Goal: Obtain resource: Download file/media

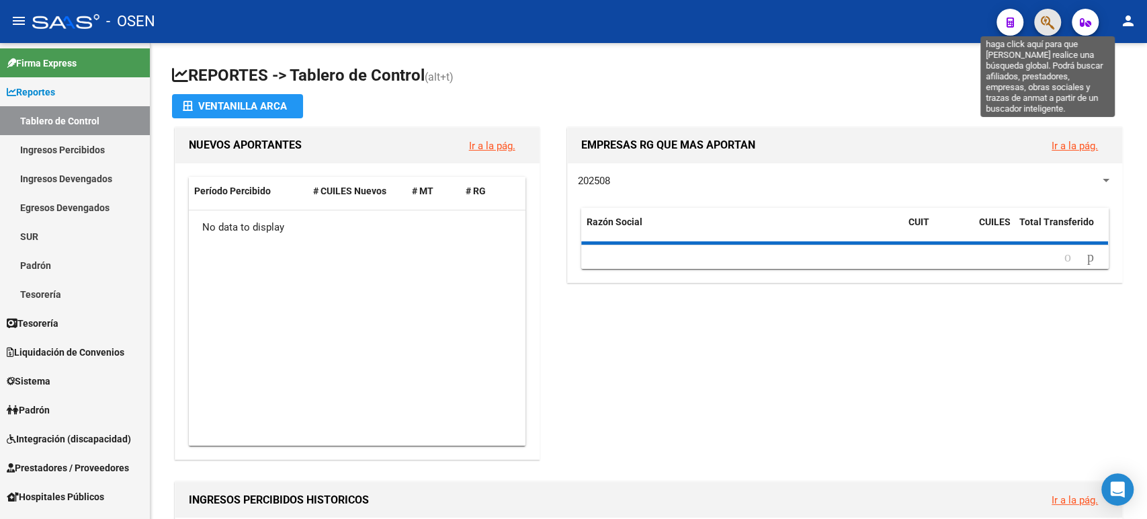
click at [1046, 15] on icon "button" at bounding box center [1047, 22] width 13 height 15
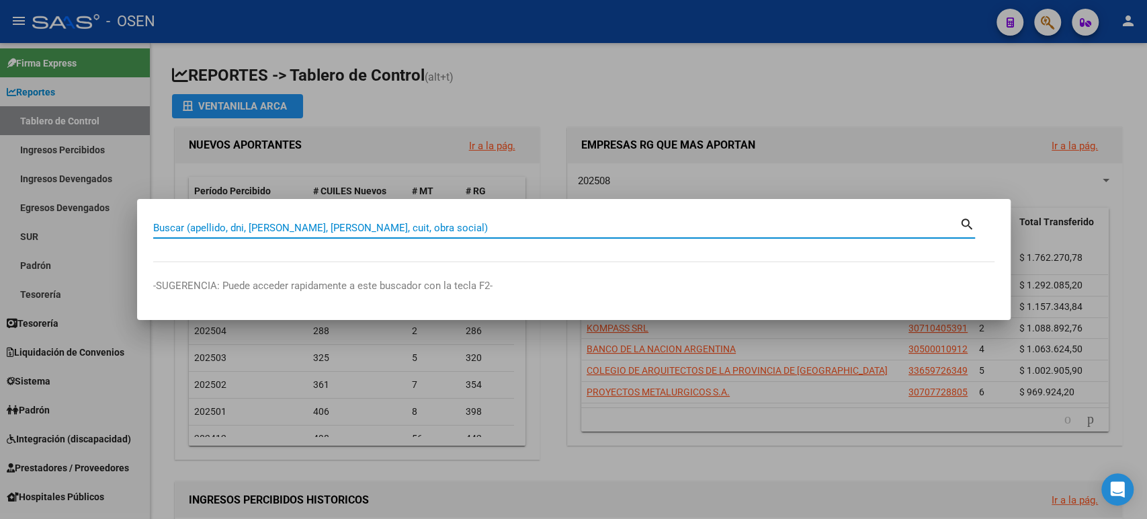
click at [483, 232] on input "Buscar (apellido, dni, [PERSON_NAME], [PERSON_NAME], cuit, obra social)" at bounding box center [556, 228] width 806 height 12
type input "[PERSON_NAME]"
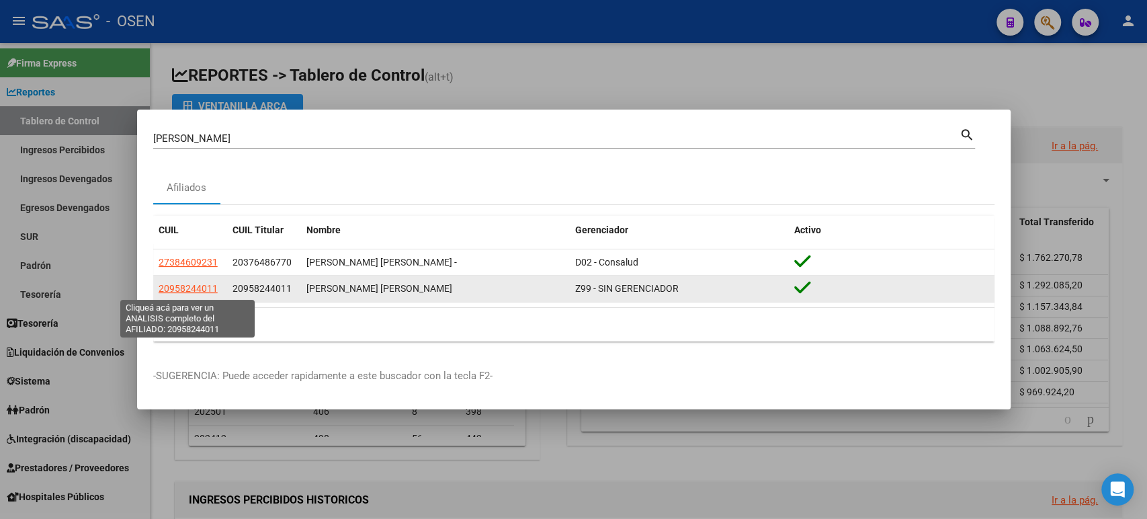
click at [191, 288] on span "20958244011" at bounding box center [188, 288] width 59 height 11
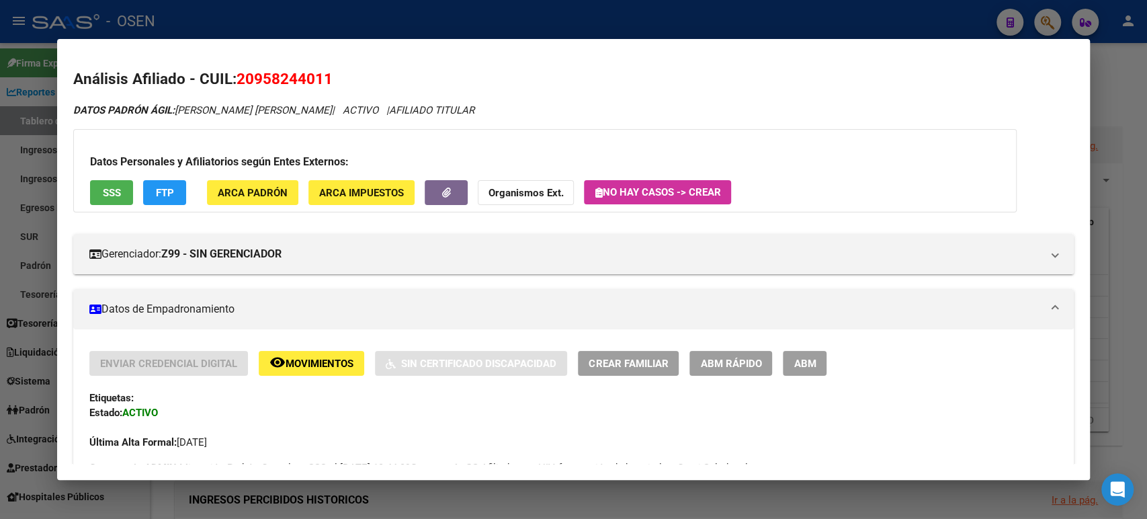
click at [929, 378] on div "Enviar Credencial Digital remove_red_eye Movimientos Sin Certificado Discapacid…" at bounding box center [573, 400] width 968 height 99
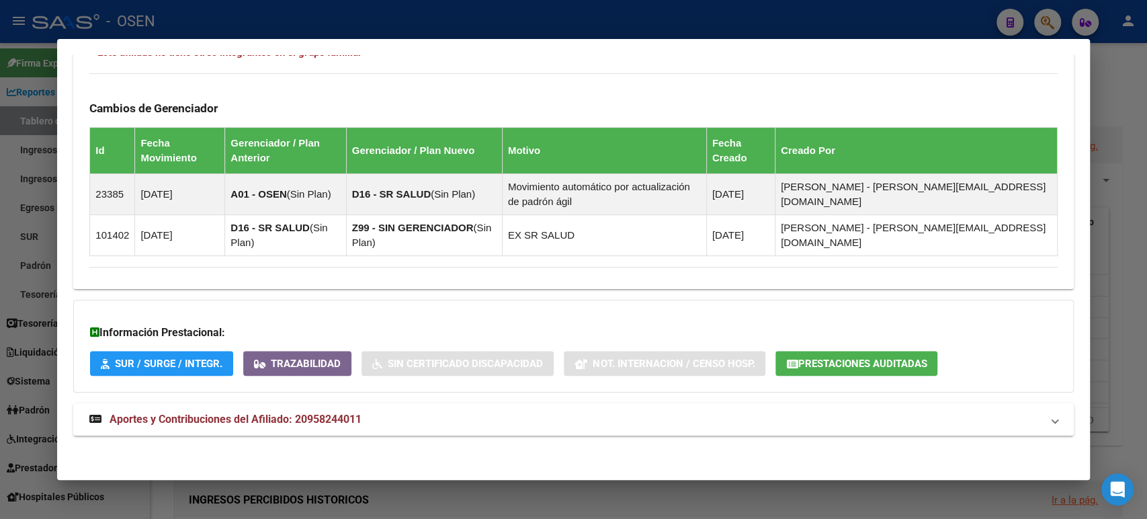
scroll to position [751, 0]
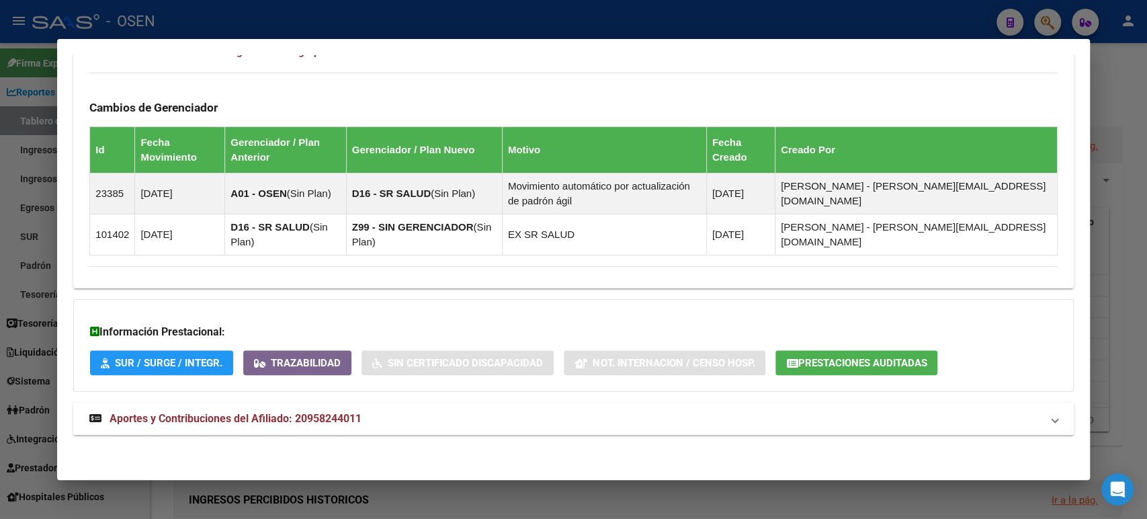
click at [868, 364] on span "Prestaciones Auditadas" at bounding box center [862, 363] width 129 height 12
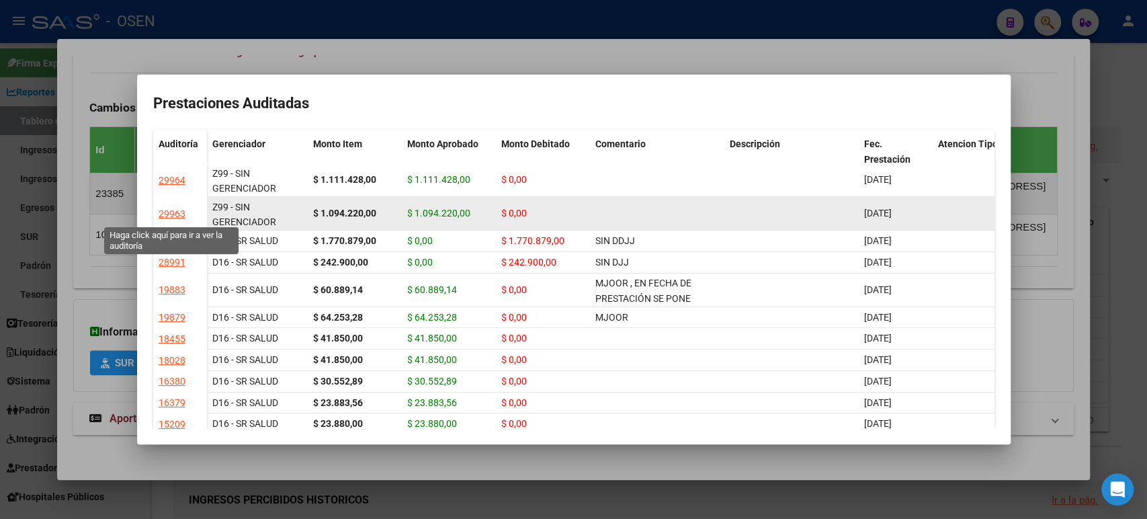
click at [177, 216] on div "29963" at bounding box center [172, 213] width 27 height 15
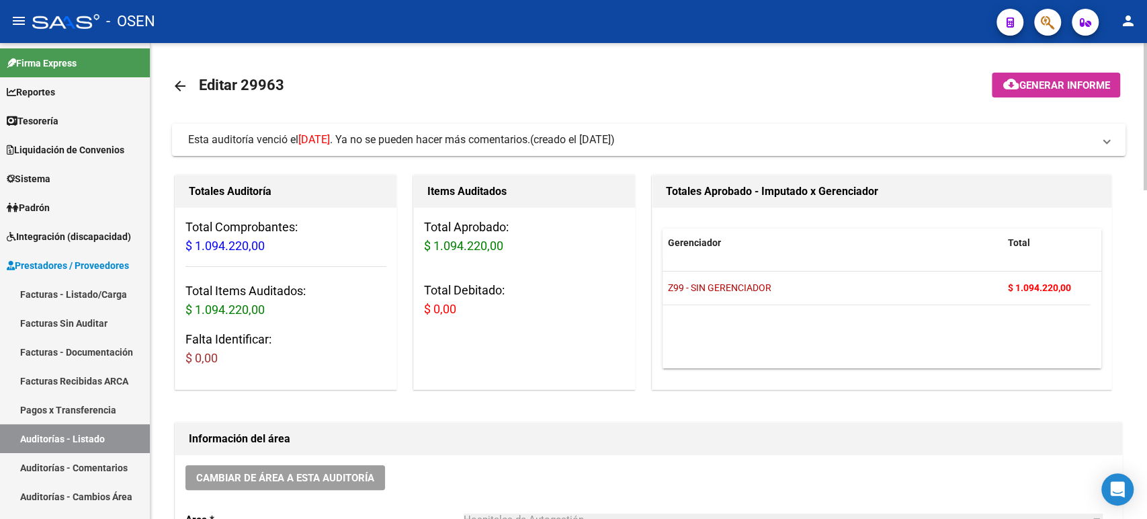
click at [550, 332] on div "Total Aprobado: $ 1.094.220,00 Total Debitado: $ 0,00" at bounding box center [524, 274] width 221 height 132
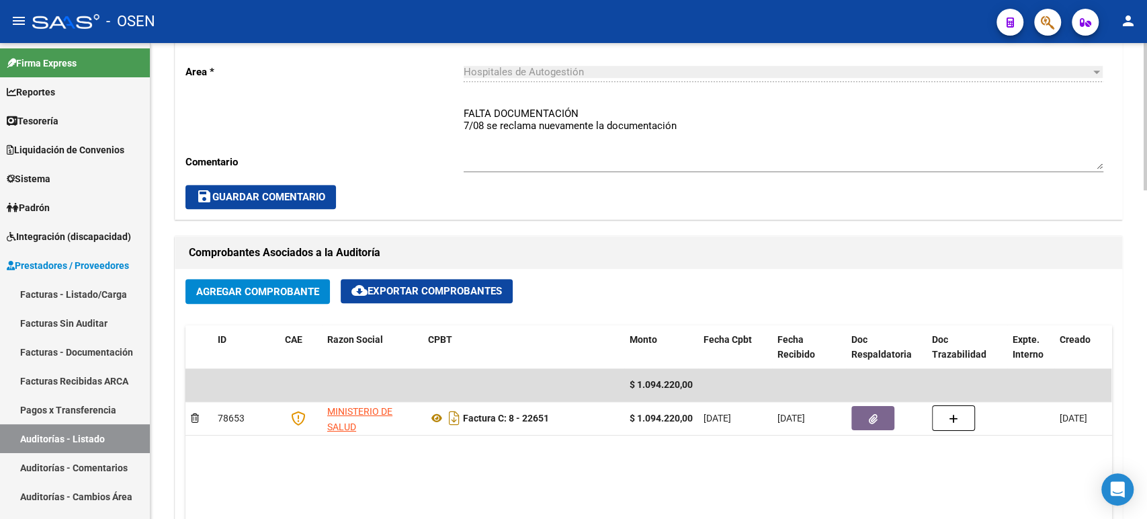
scroll to position [478, 0]
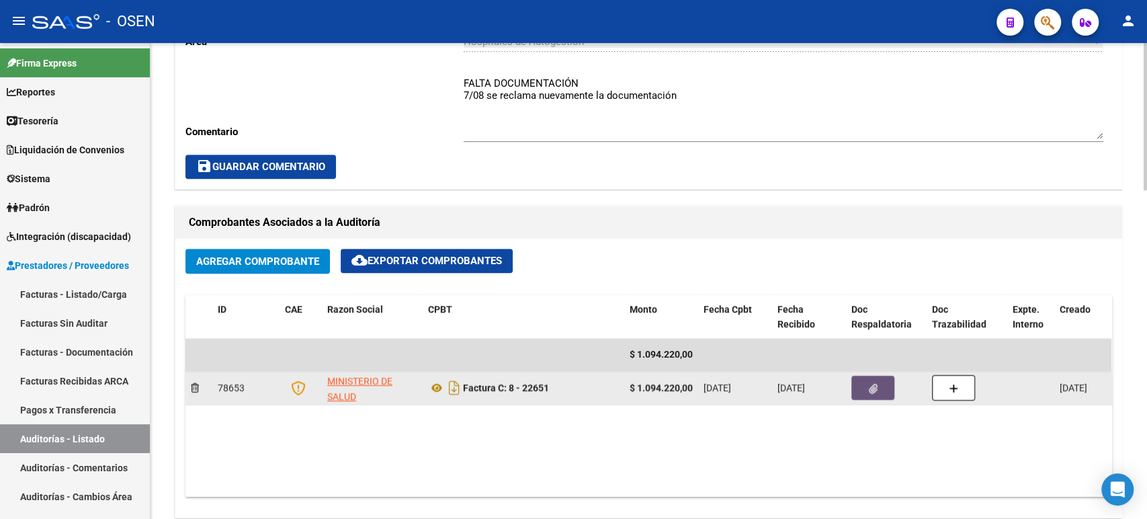
click at [878, 380] on button "button" at bounding box center [872, 388] width 43 height 24
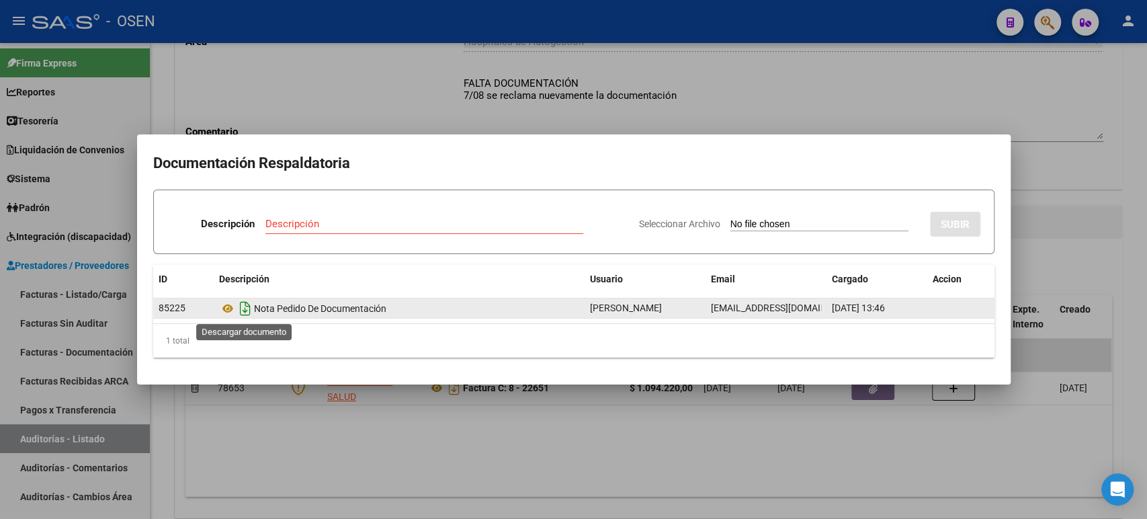
click at [245, 306] on icon "Descargar documento" at bounding box center [245, 309] width 17 height 22
click at [774, 72] on div at bounding box center [573, 259] width 1147 height 519
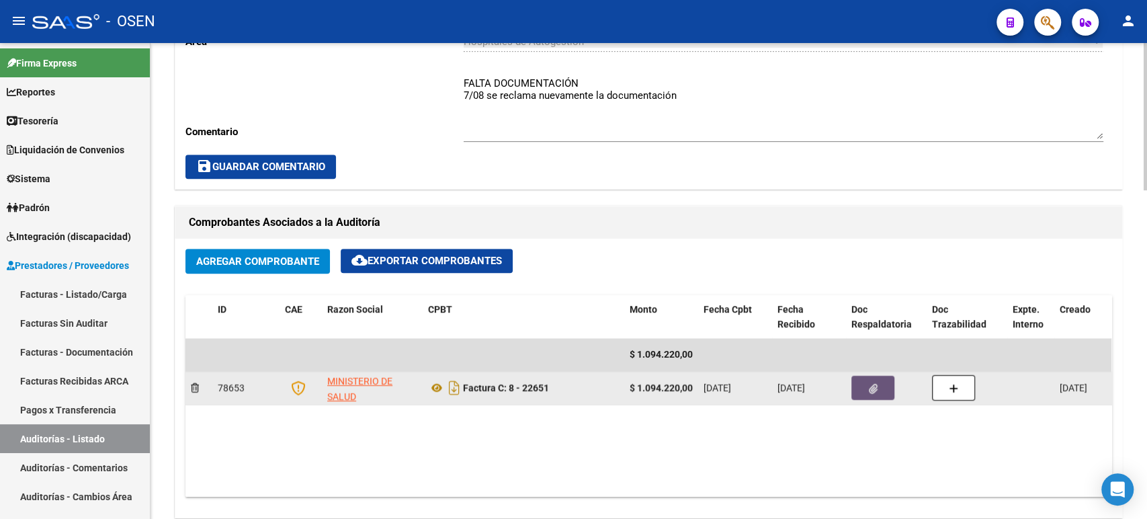
click at [866, 382] on button "button" at bounding box center [872, 388] width 43 height 24
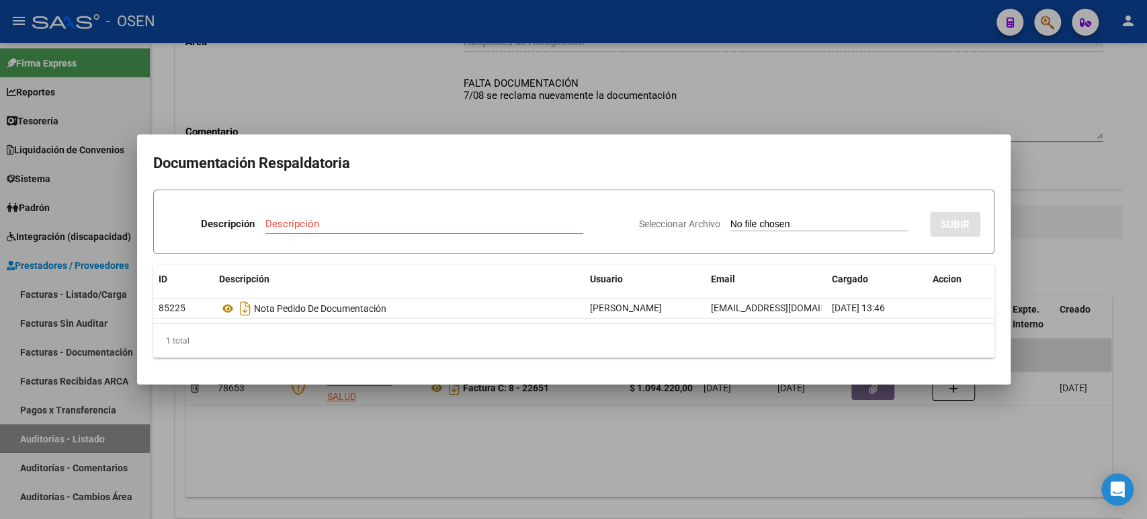
click at [386, 87] on div at bounding box center [573, 259] width 1147 height 519
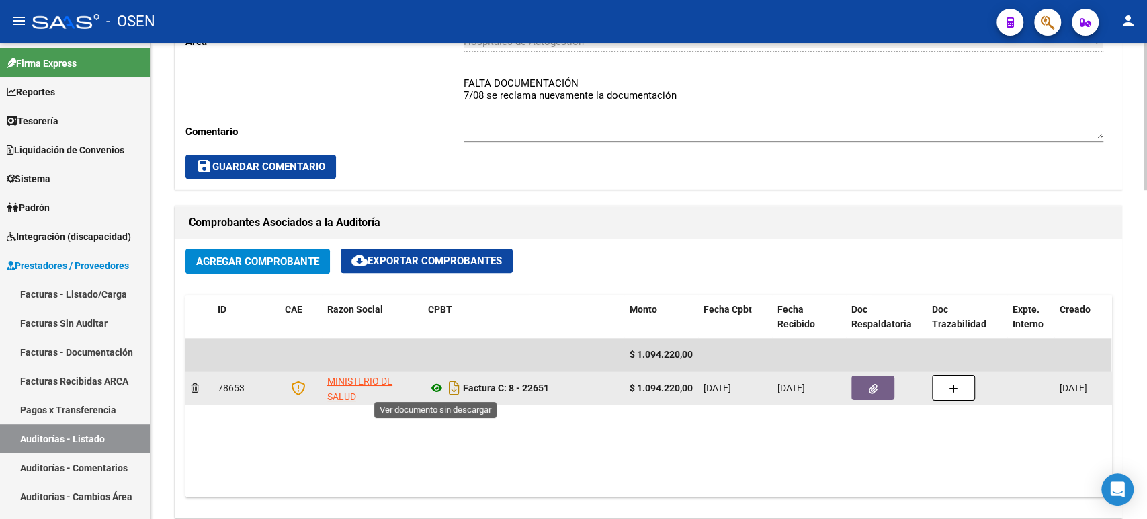
click at [440, 386] on icon at bounding box center [436, 388] width 17 height 16
